Goal: Go to known website: Access a specific website the user already knows

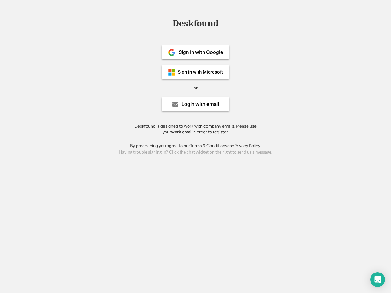
click at [196, 87] on div "or" at bounding box center [196, 88] width 4 height 6
click at [196, 24] on div "Deskfound" at bounding box center [196, 23] width 52 height 9
click at [167, 23] on div "Deskfound" at bounding box center [195, 25] width 391 height 12
click at [196, 24] on div "Deskfound" at bounding box center [196, 23] width 52 height 9
click at [196, 88] on div "or" at bounding box center [196, 88] width 4 height 6
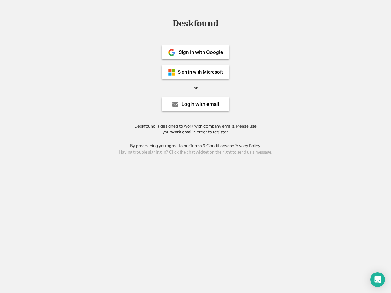
click at [196, 52] on div "Sign in with Google" at bounding box center [201, 52] width 44 height 5
click at [201, 52] on div "Sign in with Google" at bounding box center [201, 52] width 44 height 5
click at [172, 53] on img at bounding box center [171, 52] width 7 height 7
click at [196, 72] on div "Sign in with Microsoft" at bounding box center [200, 72] width 45 height 5
click at [201, 72] on div "Sign in with Microsoft" at bounding box center [200, 72] width 45 height 5
